Goal: Communication & Community: Answer question/provide support

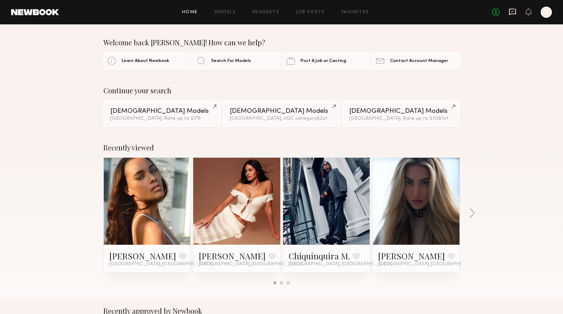
click at [512, 12] on icon at bounding box center [513, 12] width 8 height 8
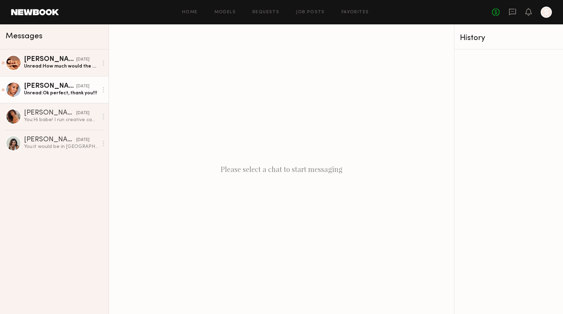
click at [61, 97] on link "[PERSON_NAME] [DATE] Unread: Ok perfect, thank you!!!" at bounding box center [54, 89] width 109 height 27
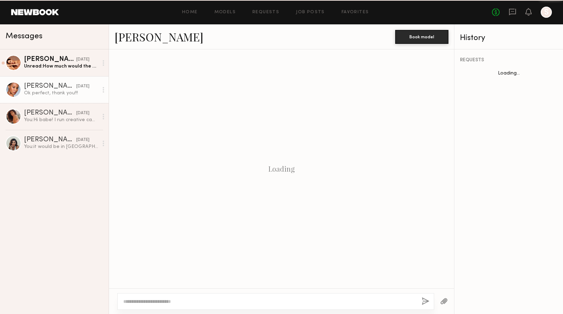
scroll to position [265, 0]
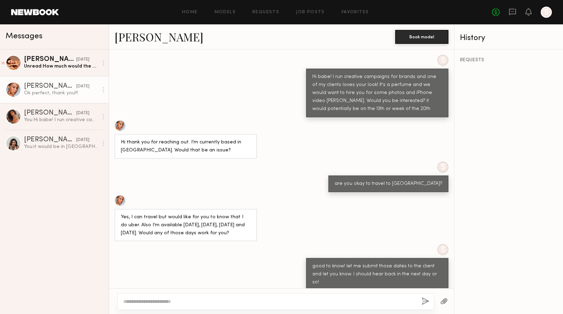
click at [221, 303] on textarea at bounding box center [269, 301] width 293 height 7
type textarea "**********"
click at [425, 301] on button "button" at bounding box center [426, 302] width 8 height 9
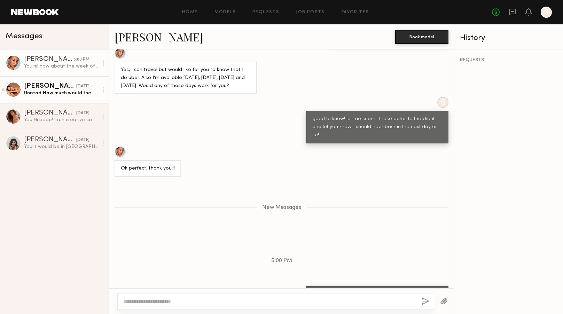
click at [61, 85] on div "[PERSON_NAME]" at bounding box center [50, 86] width 52 height 7
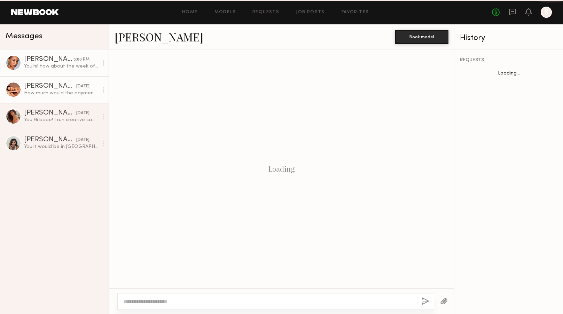
scroll to position [293, 0]
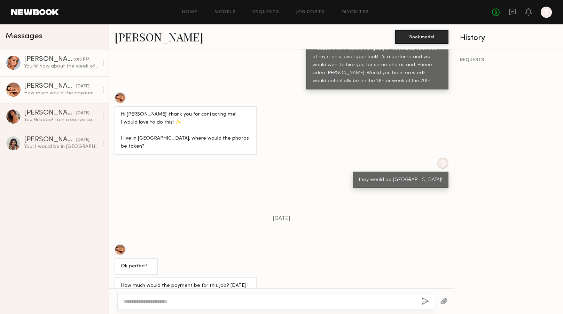
click at [66, 60] on div "[PERSON_NAME]" at bounding box center [48, 59] width 49 height 7
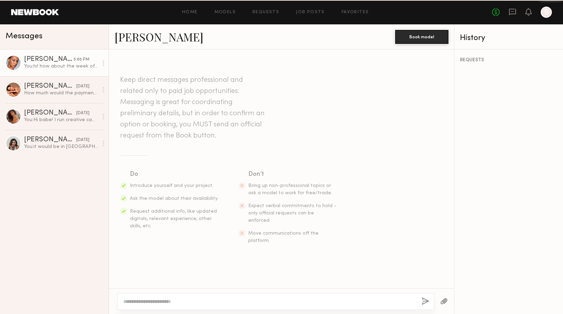
scroll to position [360, 0]
